Goal: Information Seeking & Learning: Learn about a topic

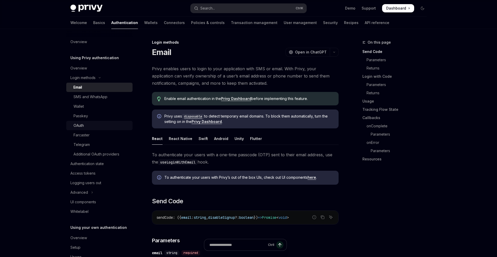
click at [83, 125] on div "OAuth" at bounding box center [78, 126] width 10 height 6
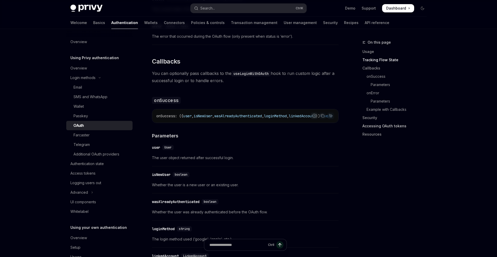
click at [367, 125] on link "Accessing OAuth tokens" at bounding box center [396, 126] width 68 height 8
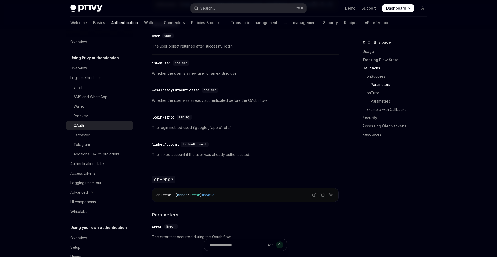
scroll to position [717, 0]
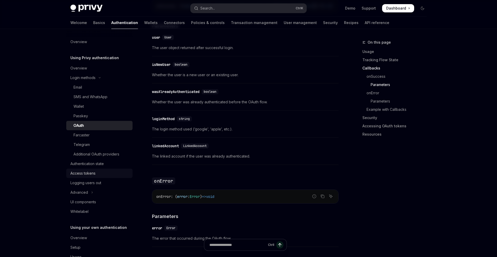
click at [85, 176] on div "Access tokens" at bounding box center [82, 174] width 25 height 6
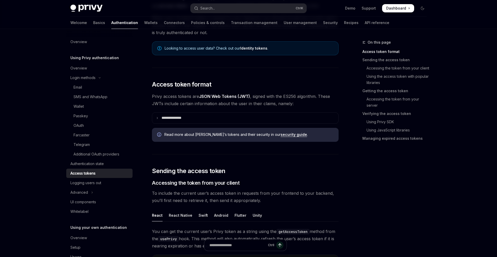
scroll to position [71, 0]
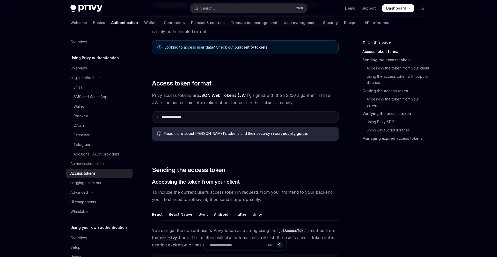
click at [209, 116] on summary "**********" at bounding box center [245, 117] width 186 height 11
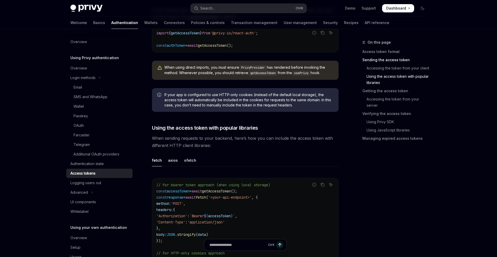
scroll to position [571, 0]
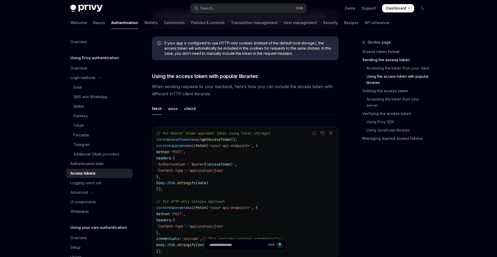
click at [177, 112] on ul "fetch axios ofetch" at bounding box center [245, 109] width 187 height 12
click at [171, 108] on div "axios" at bounding box center [173, 109] width 10 height 12
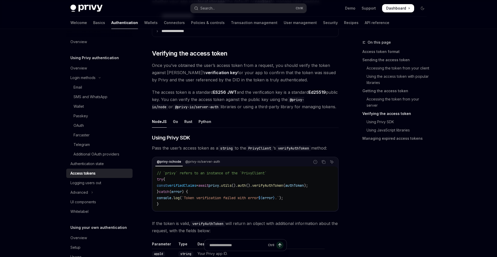
scroll to position [929, 0]
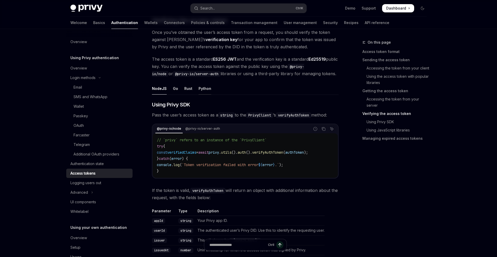
click at [202, 89] on div "Python" at bounding box center [204, 89] width 13 height 12
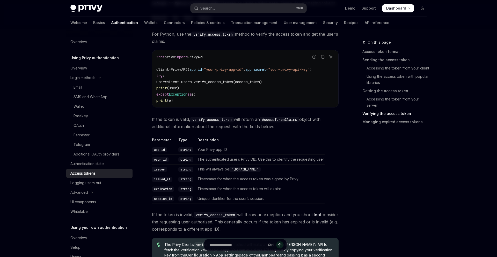
scroll to position [1000, 0]
click at [76, 69] on div "Overview" at bounding box center [78, 68] width 17 height 6
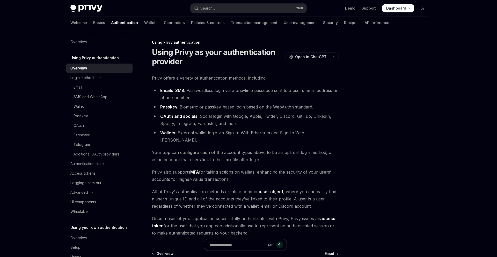
scroll to position [56, 0]
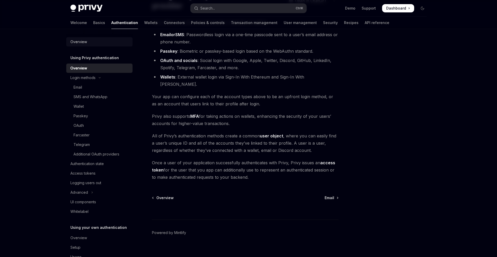
click at [97, 39] on div "Overview" at bounding box center [99, 42] width 59 height 6
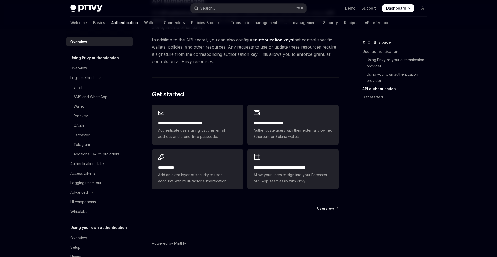
scroll to position [393, 0]
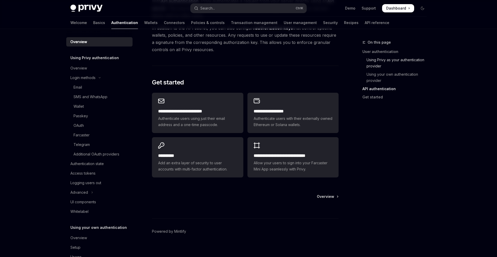
click at [391, 62] on link "Using Privy as your authentication provider" at bounding box center [396, 63] width 68 height 14
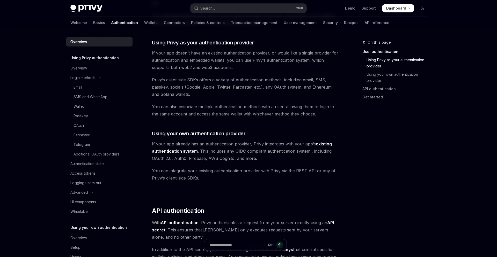
scroll to position [171, 0]
click at [150, 46] on link "​" at bounding box center [147, 42] width 10 height 7
drag, startPoint x: 153, startPoint y: 43, endPoint x: 292, endPoint y: 126, distance: 162.5
click at [292, 126] on div "Privy’s wallet system supports granular controls on who can access wallets and …" at bounding box center [245, 144] width 187 height 515
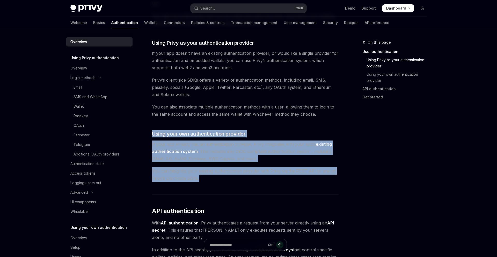
click at [201, 182] on span "You can integrate your existing authentication provider with Privy via the REST…" at bounding box center [245, 175] width 187 height 14
click at [177, 99] on div "Privy’s wallet system supports granular controls on who can access wallets and …" at bounding box center [245, 144] width 187 height 515
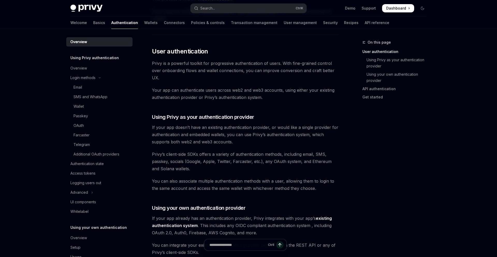
scroll to position [0, 0]
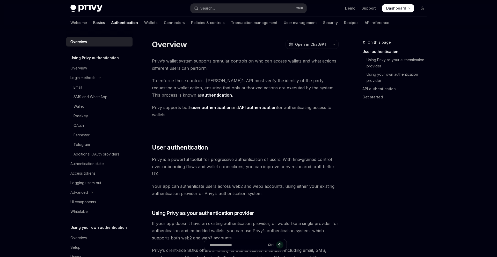
click at [93, 25] on link "Basics" at bounding box center [99, 23] width 12 height 12
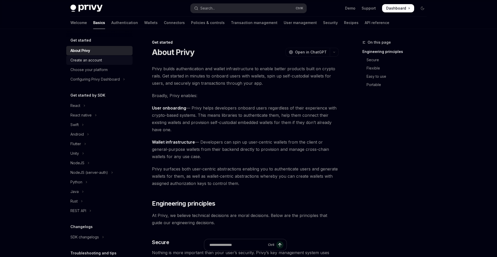
click at [96, 62] on div "Create an account" at bounding box center [86, 60] width 32 height 6
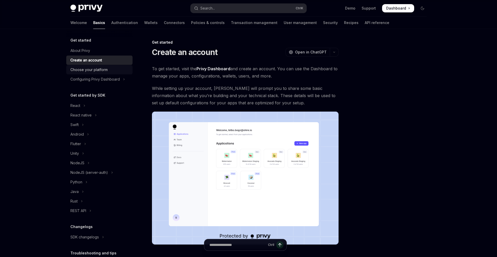
click at [98, 72] on div "Choose your platform" at bounding box center [88, 70] width 37 height 6
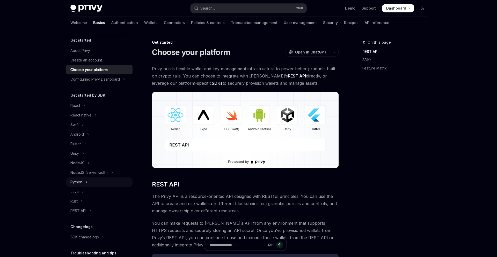
click at [90, 186] on button "Python" at bounding box center [99, 182] width 66 height 9
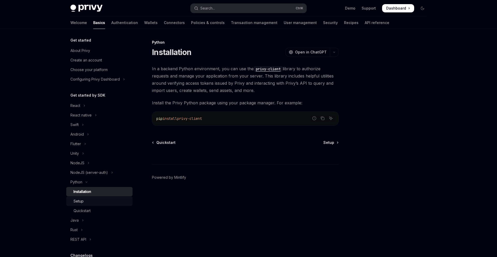
click at [95, 202] on div "Setup" at bounding box center [101, 201] width 56 height 6
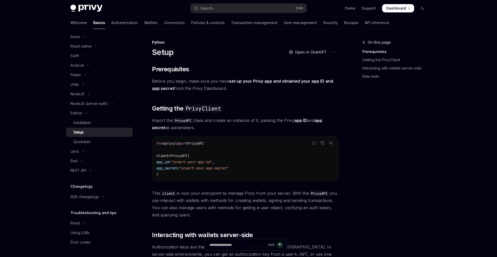
scroll to position [69, 0]
click at [94, 196] on div "SDK changelogs" at bounding box center [84, 197] width 28 height 6
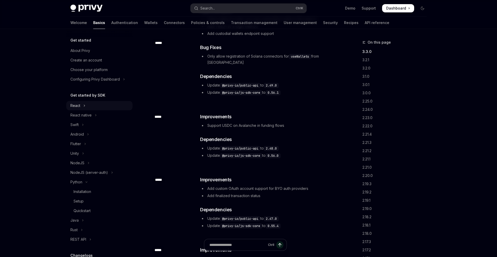
click at [85, 109] on button "React" at bounding box center [99, 105] width 66 height 9
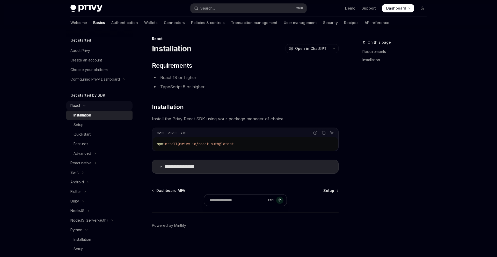
scroll to position [4, 0]
click at [89, 119] on link "Installation" at bounding box center [99, 115] width 66 height 9
click at [325, 136] on div "npm pnpm yarn Report incorrect code Copy Ask AI" at bounding box center [245, 133] width 185 height 9
click at [325, 134] on icon "Copy the contents from the code block" at bounding box center [323, 133] width 4 height 4
click at [92, 124] on div "Setup" at bounding box center [101, 125] width 56 height 6
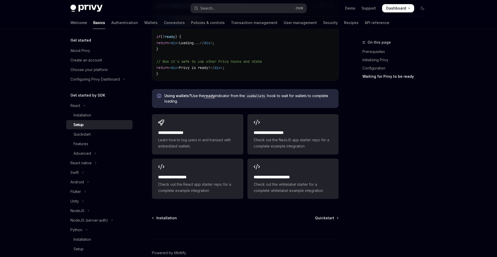
scroll to position [611, 0]
click at [89, 154] on div "Advanced" at bounding box center [82, 154] width 18 height 6
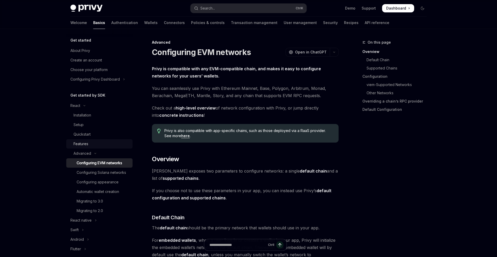
click at [81, 143] on div "Features" at bounding box center [80, 144] width 15 height 6
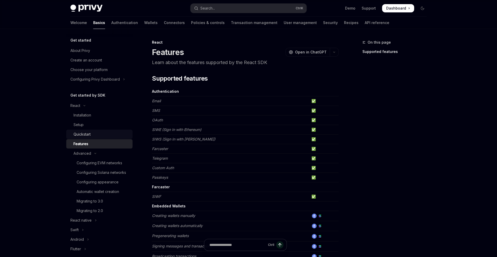
click at [93, 137] on div "Quickstart" at bounding box center [101, 134] width 56 height 6
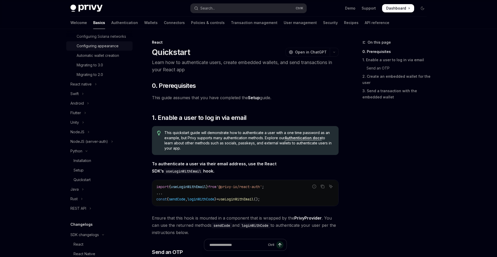
scroll to position [155, 0]
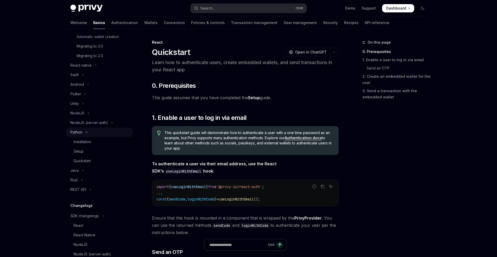
click at [83, 134] on button "Python" at bounding box center [99, 132] width 66 height 9
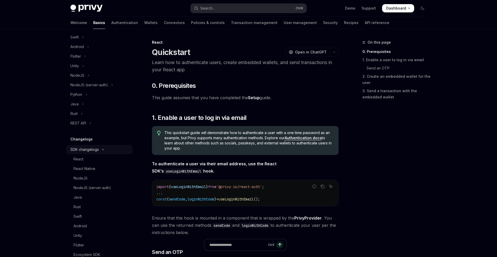
scroll to position [217, 0]
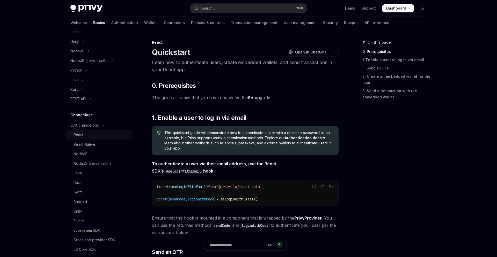
click at [96, 136] on div "React" at bounding box center [101, 135] width 56 height 6
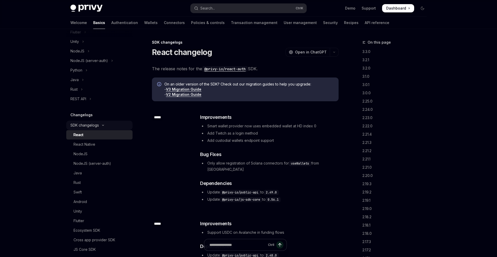
click at [95, 126] on div "SDK changelogs" at bounding box center [84, 125] width 28 height 6
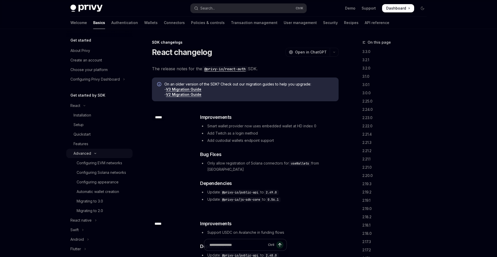
click at [96, 154] on icon "Toggle Advanced section" at bounding box center [95, 154] width 6 height 2
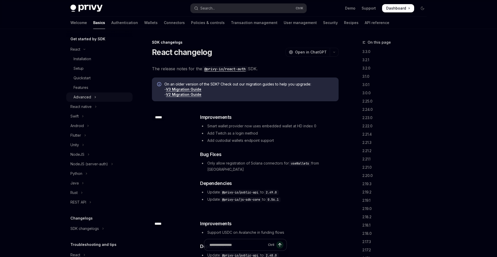
scroll to position [89, 0]
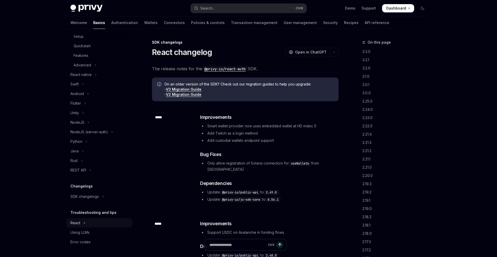
click at [87, 223] on button "React" at bounding box center [99, 223] width 66 height 9
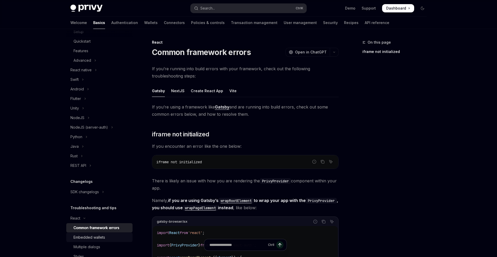
scroll to position [12, 0]
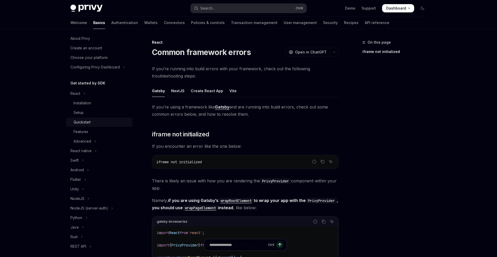
click at [87, 121] on div "Quickstart" at bounding box center [81, 122] width 17 height 6
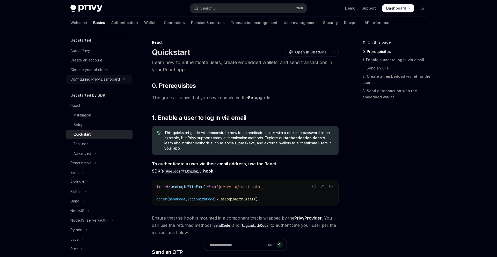
click at [99, 77] on div "Configuring Privy Dashboard" at bounding box center [94, 79] width 49 height 6
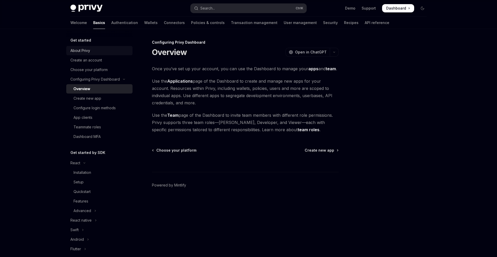
click at [88, 51] on div "About Privy" at bounding box center [80, 51] width 20 height 6
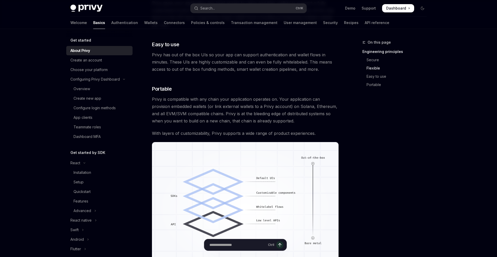
scroll to position [423, 0]
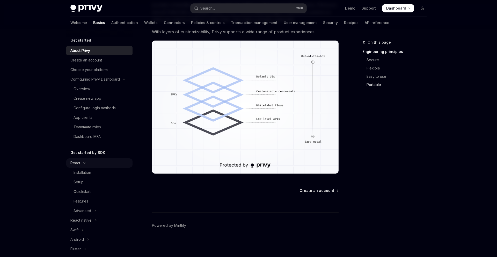
click at [79, 167] on button "React" at bounding box center [99, 163] width 66 height 9
click at [111, 18] on link "Authentication" at bounding box center [124, 23] width 27 height 12
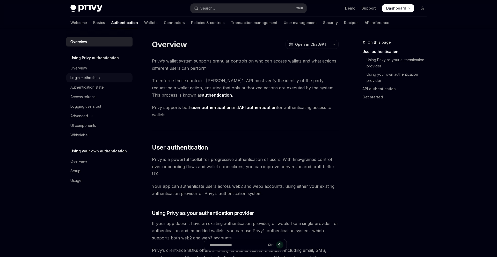
click at [86, 79] on div "Login methods" at bounding box center [82, 78] width 25 height 6
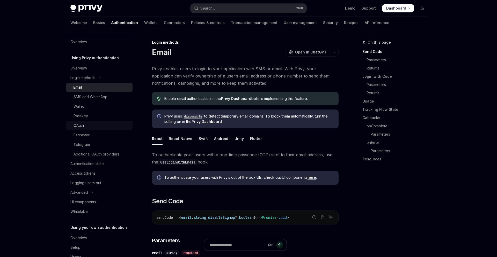
click at [92, 128] on div "OAuth" at bounding box center [101, 126] width 56 height 6
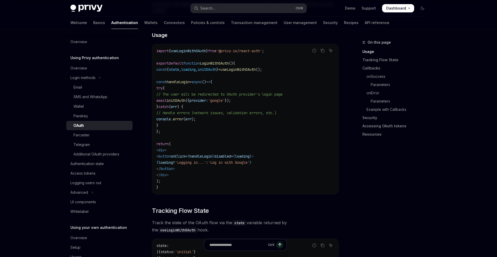
scroll to position [321, 0]
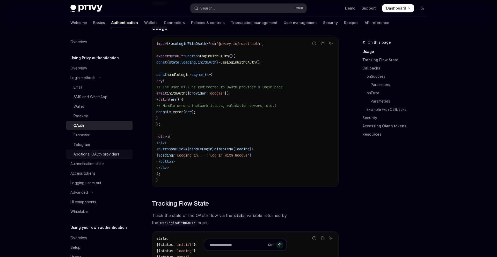
click at [120, 157] on div "Additional OAuth providers" at bounding box center [101, 154] width 56 height 6
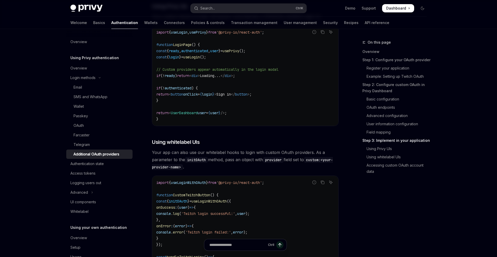
scroll to position [1500, 0]
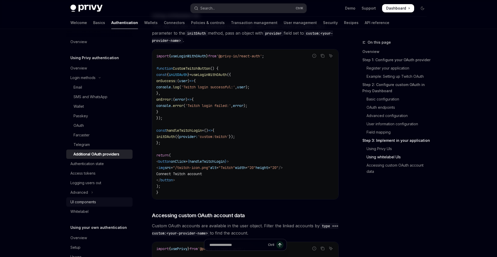
click at [86, 204] on div "UI components" at bounding box center [83, 202] width 26 height 6
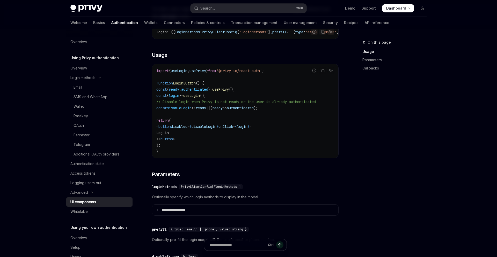
scroll to position [321, 0]
click at [322, 71] on icon "Copy the contents from the code block" at bounding box center [323, 70] width 3 height 3
click at [193, 212] on summary "**********" at bounding box center [245, 209] width 186 height 11
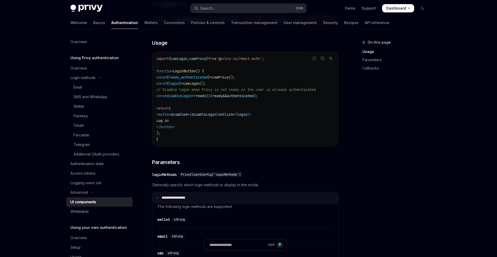
scroll to position [429, 0]
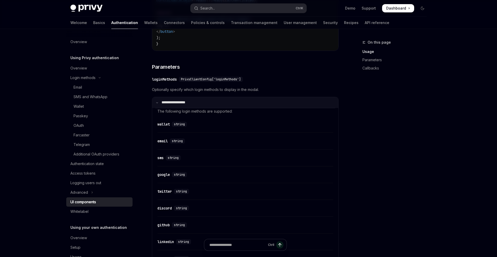
click at [233, 104] on summary "**********" at bounding box center [245, 102] width 186 height 11
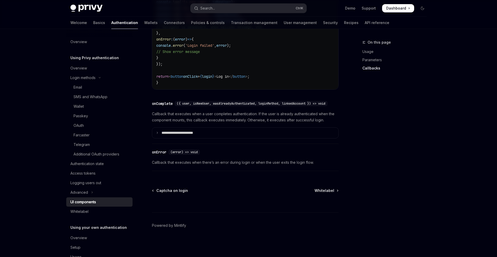
scroll to position [722, 0]
click at [193, 133] on p "**********" at bounding box center [184, 133] width 46 height 5
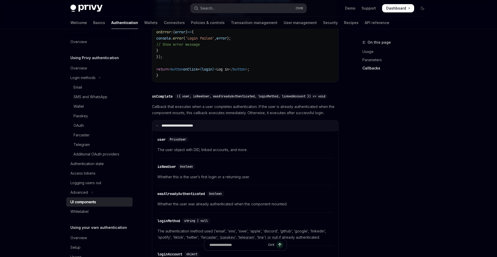
click at [193, 128] on p "**********" at bounding box center [183, 126] width 44 height 5
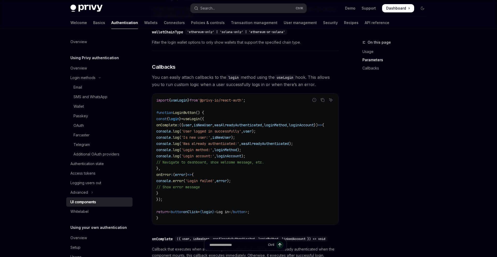
scroll to position [0, 0]
click at [87, 129] on div "OAuth" at bounding box center [101, 126] width 56 height 6
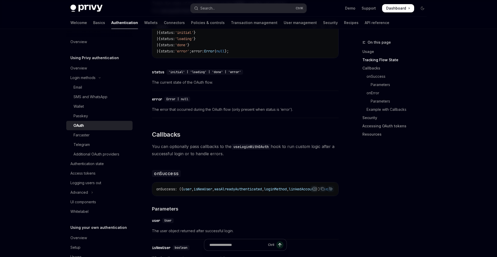
scroll to position [536, 0]
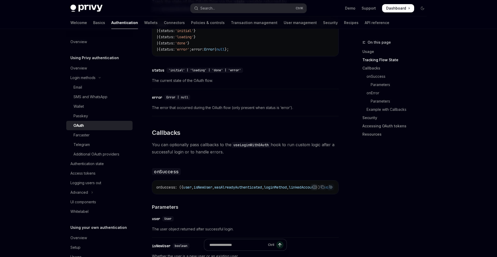
drag, startPoint x: 233, startPoint y: 152, endPoint x: 251, endPoint y: 149, distance: 17.5
click at [251, 149] on div "The React SDK supports OAuth login with Google, Apple, Twitter, GitHub, Discord…" at bounding box center [245, 197] width 187 height 1113
click at [251, 149] on span "You can optionally pass callbacks to the useLoginWithOAuth hook to run custom l…" at bounding box center [245, 148] width 187 height 14
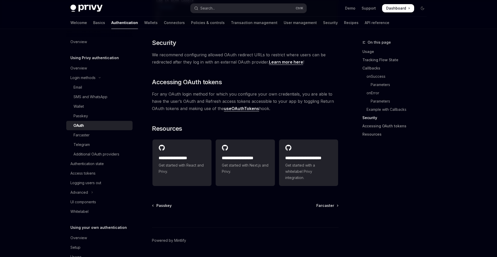
scroll to position [1110, 0]
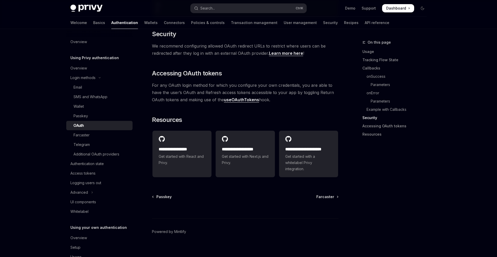
click at [166, 85] on span "For any OAuth login method for which you configure your own credentials, you ar…" at bounding box center [245, 93] width 187 height 22
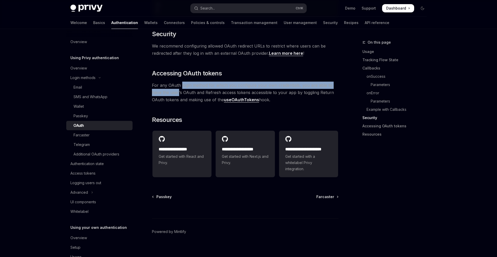
drag, startPoint x: 166, startPoint y: 85, endPoint x: 188, endPoint y: 82, distance: 22.5
click at [188, 82] on span "For any OAuth login method for which you configure your own credentials, you ar…" at bounding box center [245, 93] width 187 height 22
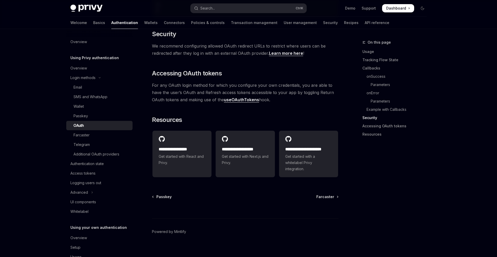
click at [192, 90] on span "For any OAuth login method for which you configure your own credentials, you ar…" at bounding box center [245, 93] width 187 height 22
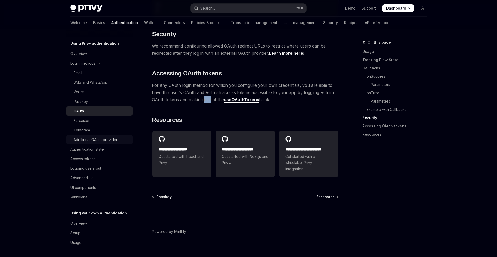
scroll to position [15, 0]
click at [96, 142] on div "Additional OAuth providers" at bounding box center [96, 139] width 46 height 6
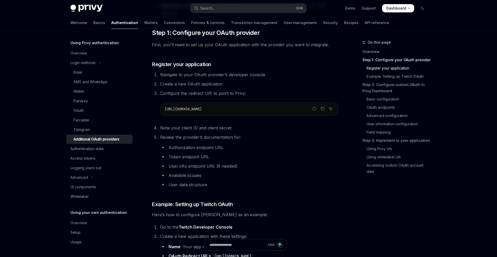
scroll to position [179, 0]
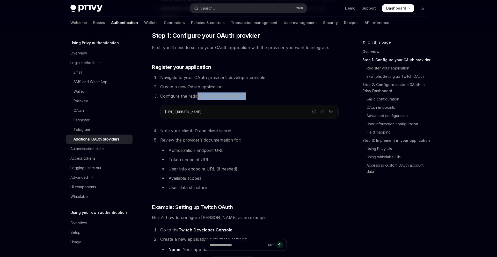
drag, startPoint x: 198, startPoint y: 97, endPoint x: 252, endPoint y: 96, distance: 54.6
click at [252, 96] on li "Configure the redirect URI to point to Privy: Report incorrect code Copy Ask AI…" at bounding box center [249, 106] width 180 height 26
drag, startPoint x: 188, startPoint y: 87, endPoint x: 240, endPoint y: 87, distance: 51.8
click at [240, 87] on li "Create a new OAuth application" at bounding box center [249, 86] width 180 height 7
drag, startPoint x: 186, startPoint y: 94, endPoint x: 249, endPoint y: 95, distance: 63.7
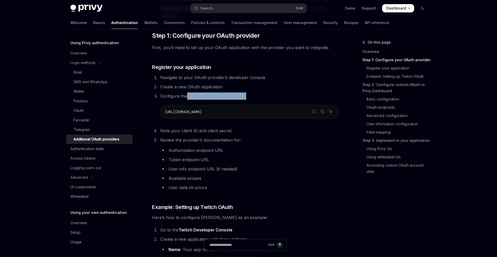
click at [249, 95] on li "Configure the redirect URI to point to Privy: Report incorrect code Copy Ask AI…" at bounding box center [249, 106] width 180 height 26
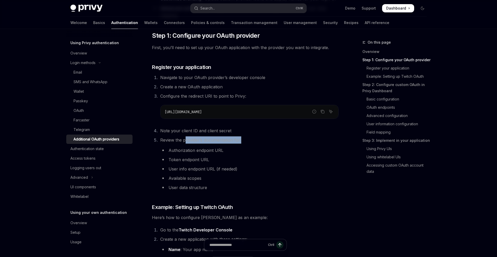
drag, startPoint x: 185, startPoint y: 143, endPoint x: 252, endPoint y: 145, distance: 67.1
click at [252, 145] on li "Review the provider’s documentation for: Authorization endpoint URL Token endpo…" at bounding box center [249, 164] width 180 height 55
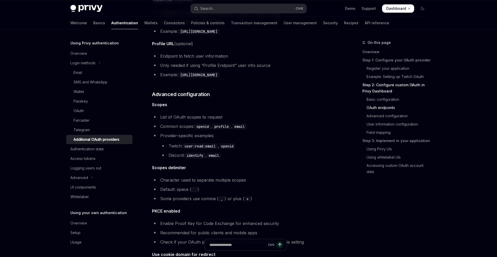
scroll to position [821, 0]
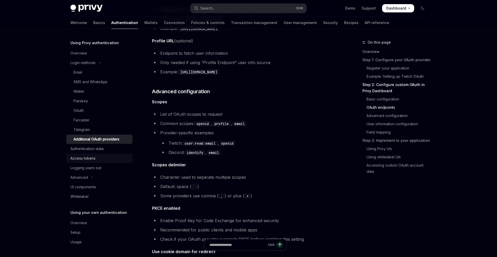
click at [92, 157] on div "Access tokens" at bounding box center [82, 159] width 25 height 6
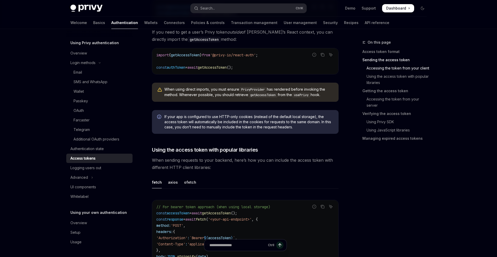
scroll to position [321, 0]
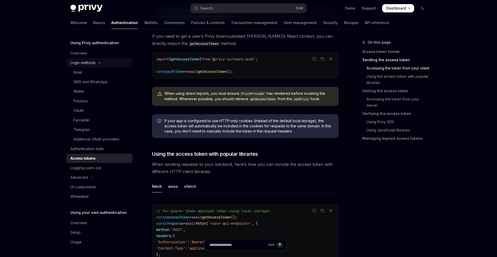
click at [98, 62] on icon "Toggle Login methods section" at bounding box center [100, 63] width 6 height 2
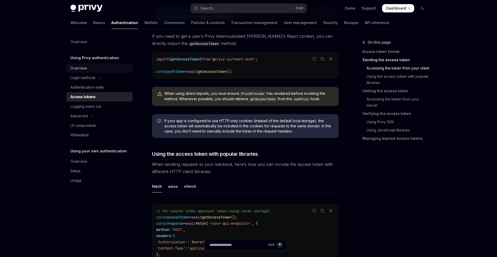
click at [87, 72] on link "Overview" at bounding box center [99, 68] width 66 height 9
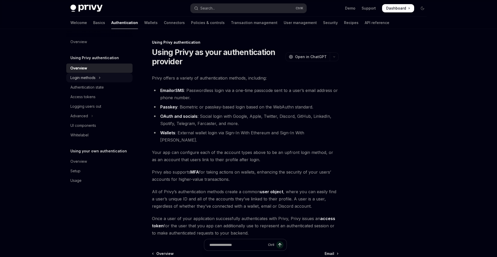
click at [91, 79] on div "Login methods" at bounding box center [82, 78] width 25 height 6
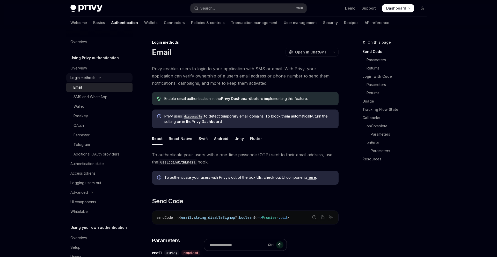
click at [94, 77] on div "Login methods" at bounding box center [82, 78] width 25 height 6
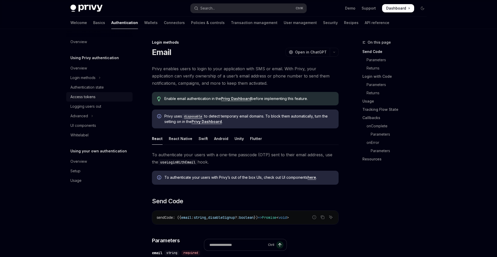
click at [91, 98] on div "Access tokens" at bounding box center [82, 97] width 25 height 6
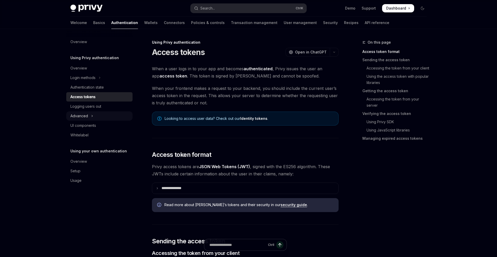
click at [88, 119] on button "Advanced" at bounding box center [99, 116] width 66 height 9
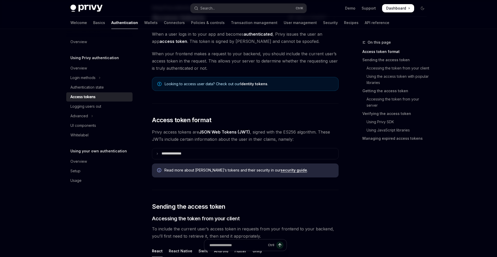
scroll to position [36, 0]
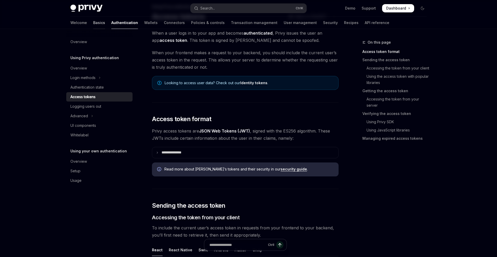
click at [93, 23] on link "Basics" at bounding box center [99, 23] width 12 height 12
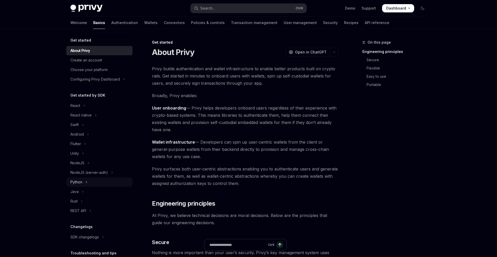
click at [80, 183] on div "Python" at bounding box center [76, 182] width 12 height 6
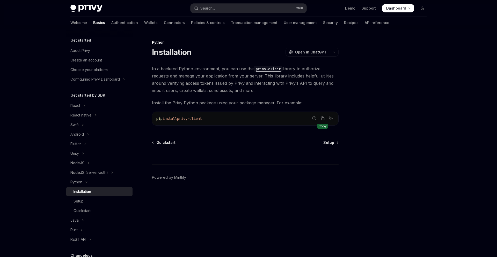
click at [322, 119] on icon "Copy the contents from the code block" at bounding box center [322, 118] width 4 height 4
drag, startPoint x: 183, startPoint y: 120, endPoint x: 212, endPoint y: 121, distance: 29.0
click at [212, 121] on code "pip install privy-client" at bounding box center [245, 119] width 178 height 6
copy span "privy-client"
click at [325, 141] on span "Setup" at bounding box center [328, 142] width 11 height 5
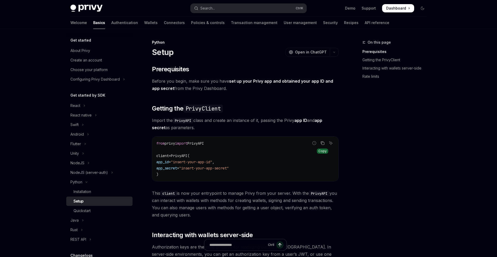
click at [322, 143] on icon "Copy the contents from the code block" at bounding box center [323, 144] width 3 height 3
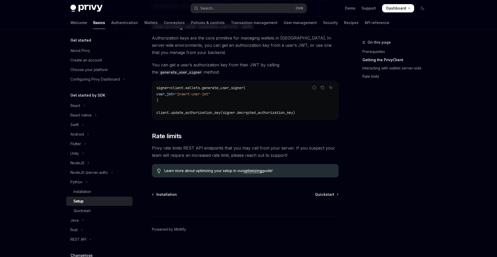
scroll to position [213, 0]
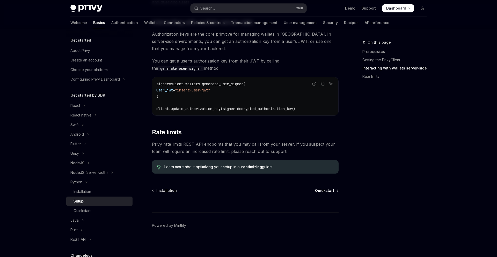
click at [326, 193] on span "Quickstart" at bounding box center [324, 190] width 19 height 5
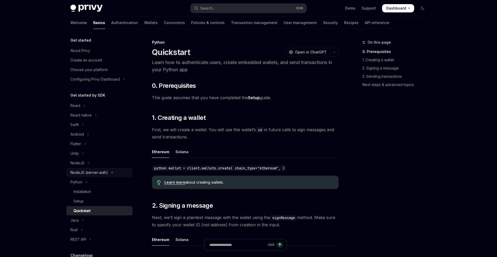
click at [94, 173] on div "NodeJS (server-auth)" at bounding box center [89, 173] width 38 height 6
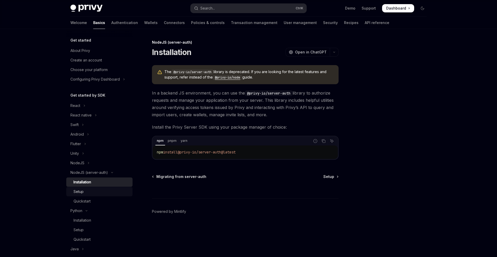
click at [75, 190] on div "Setup" at bounding box center [78, 192] width 10 height 6
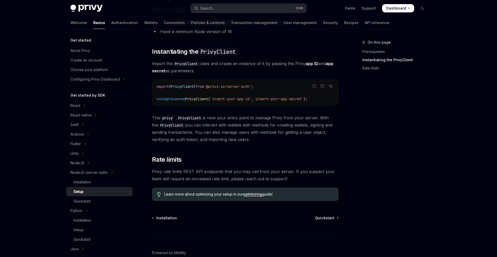
scroll to position [131, 0]
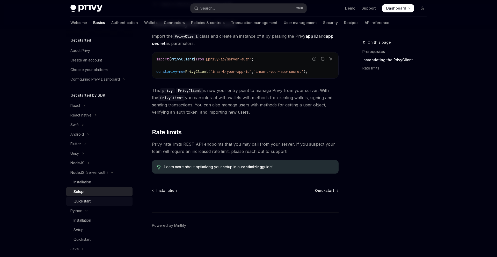
click at [86, 202] on div "Quickstart" at bounding box center [81, 201] width 17 height 6
type textarea "*"
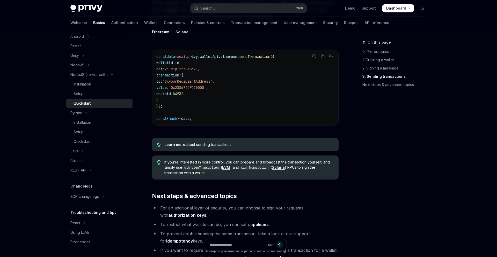
scroll to position [553, 0]
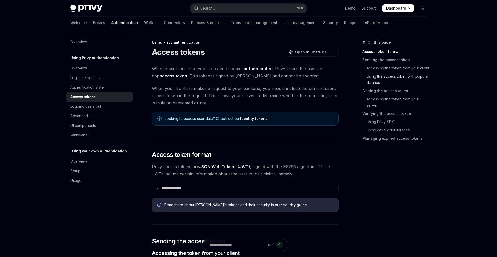
click at [377, 80] on link "Using the access token with popular libraries" at bounding box center [396, 79] width 68 height 14
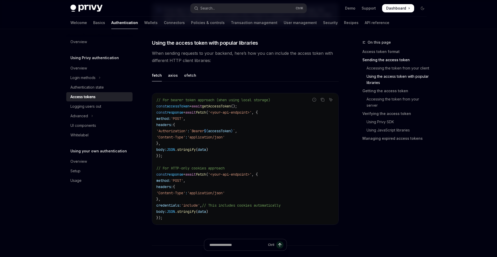
scroll to position [433, 0]
click at [377, 101] on link "Accessing the token from your server" at bounding box center [396, 102] width 68 height 14
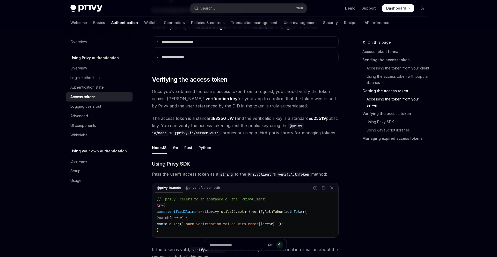
scroll to position [700, 0]
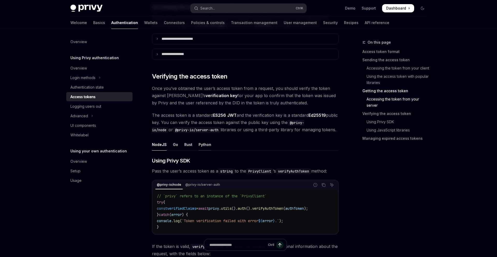
click at [205, 146] on div "Python" at bounding box center [204, 145] width 13 height 12
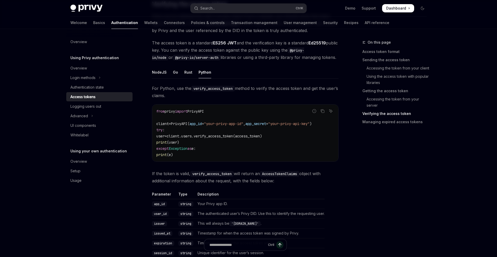
scroll to position [807, 0]
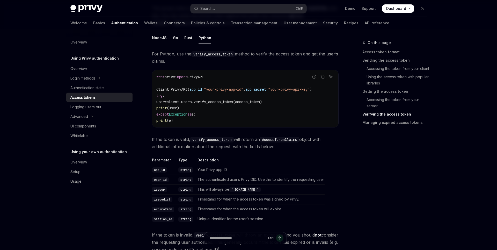
type textarea "*"
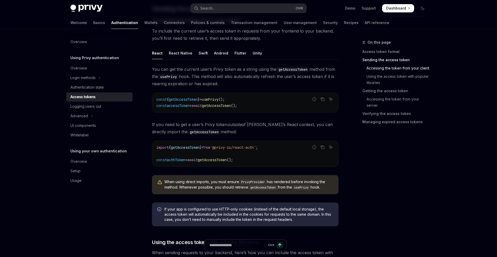
scroll to position [236, 0]
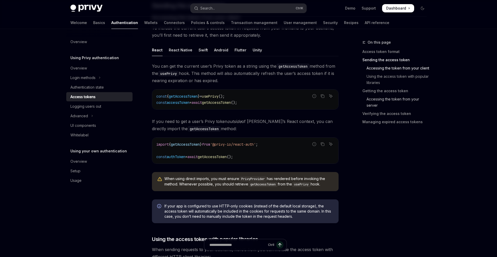
click at [386, 102] on link "Accessing the token from your server" at bounding box center [396, 102] width 68 height 14
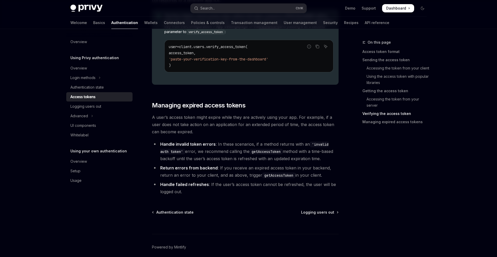
scroll to position [1079, 0]
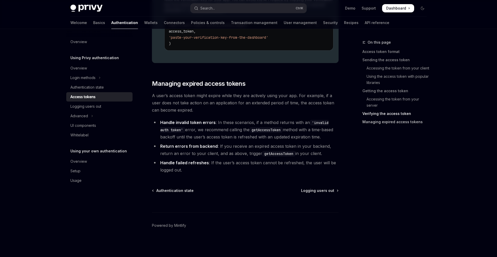
click at [374, 123] on link "Managing expired access tokens" at bounding box center [396, 122] width 68 height 8
click at [372, 116] on link "Verifying the access token" at bounding box center [396, 114] width 68 height 8
